Goal: Transaction & Acquisition: Purchase product/service

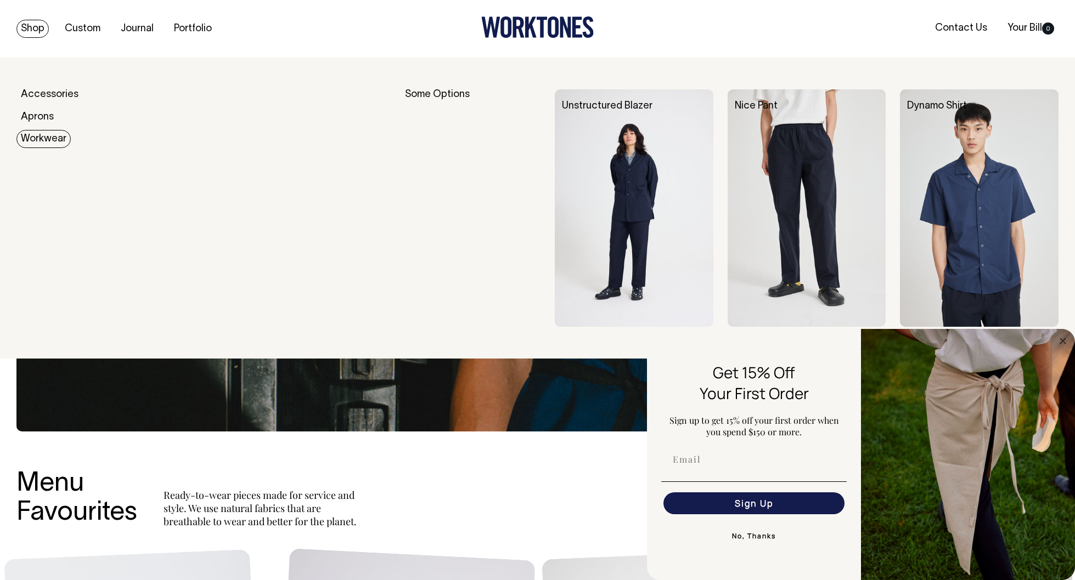
click at [46, 140] on link "Workwear" at bounding box center [43, 139] width 54 height 18
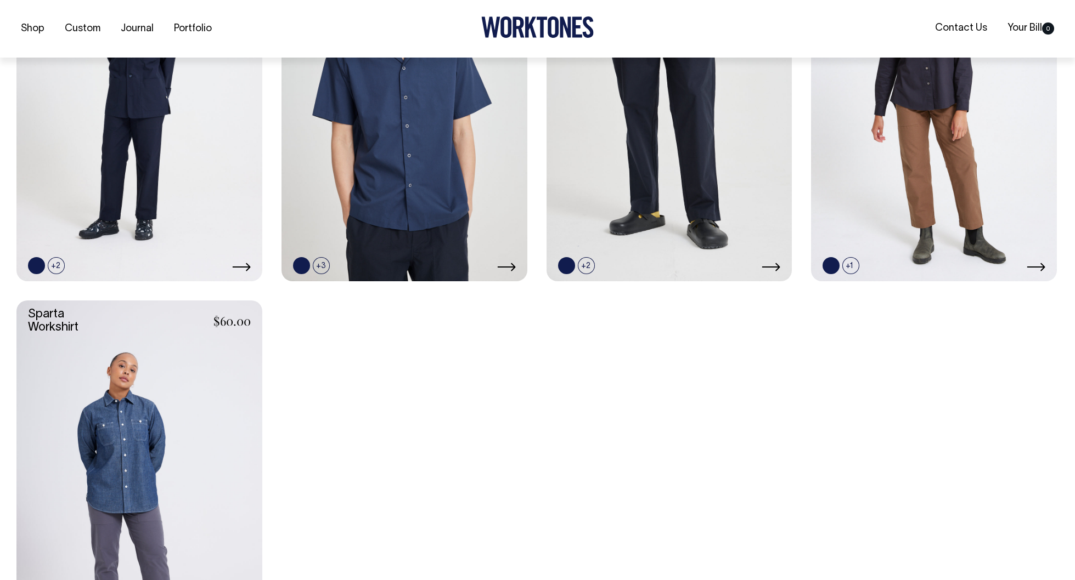
click at [144, 431] on link at bounding box center [139, 485] width 246 height 369
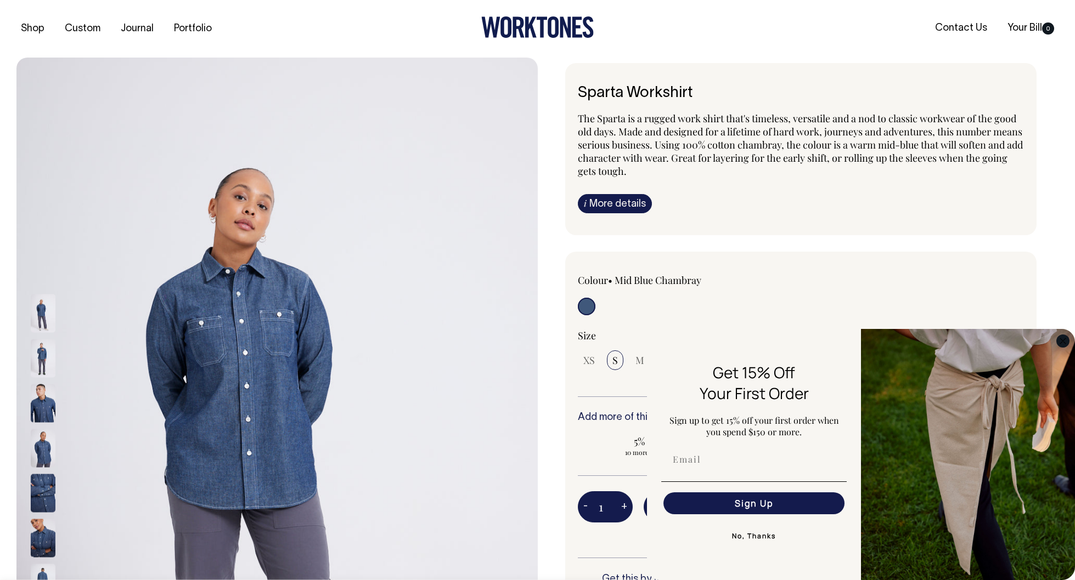
click at [1067, 342] on circle "Close dialog" at bounding box center [1063, 341] width 13 height 13
